Goal: Find specific page/section: Find specific page/section

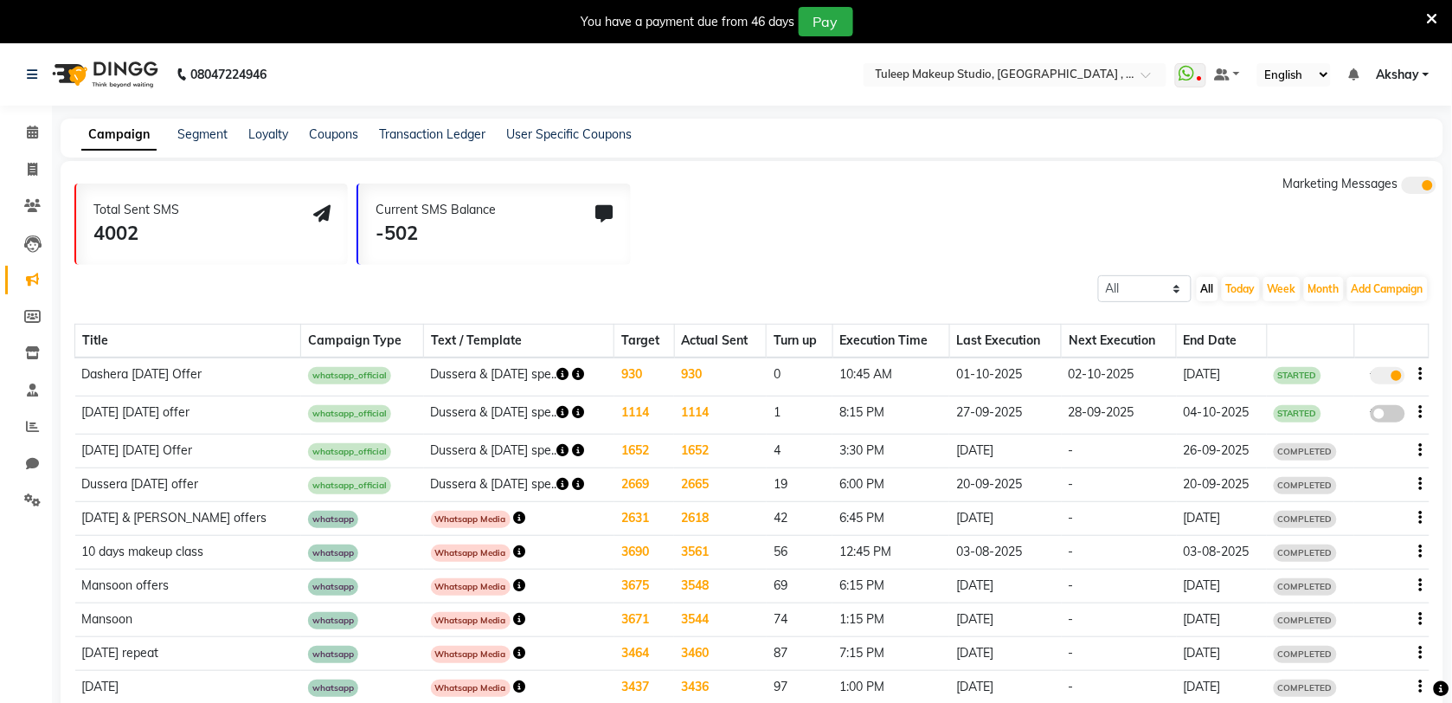
click at [1036, 372] on td "01-10-2025" at bounding box center [1005, 376] width 112 height 38
click at [37, 464] on icon at bounding box center [32, 463] width 13 height 13
select select "100"
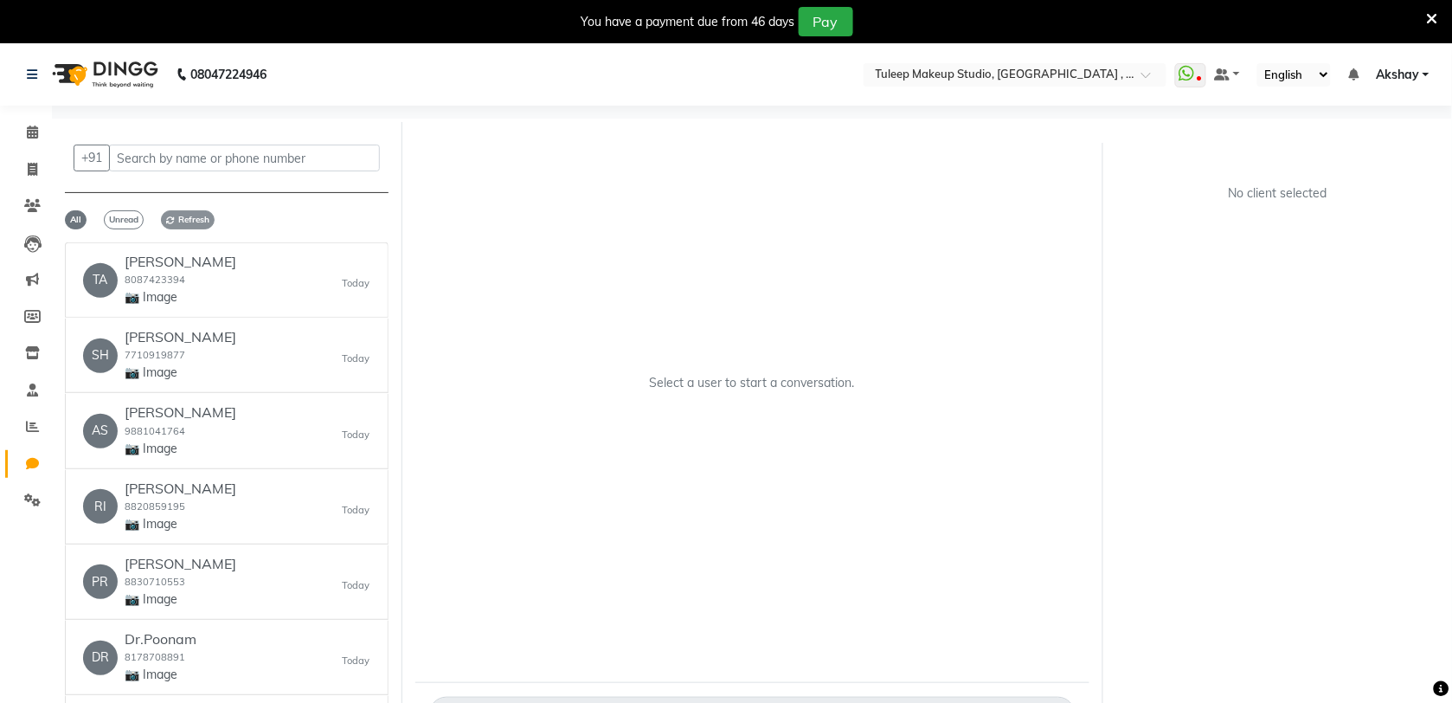
click at [195, 216] on span "Refresh" at bounding box center [188, 219] width 54 height 19
click at [65, 222] on span "All" at bounding box center [76, 219] width 22 height 19
